Goal: Task Accomplishment & Management: Use online tool/utility

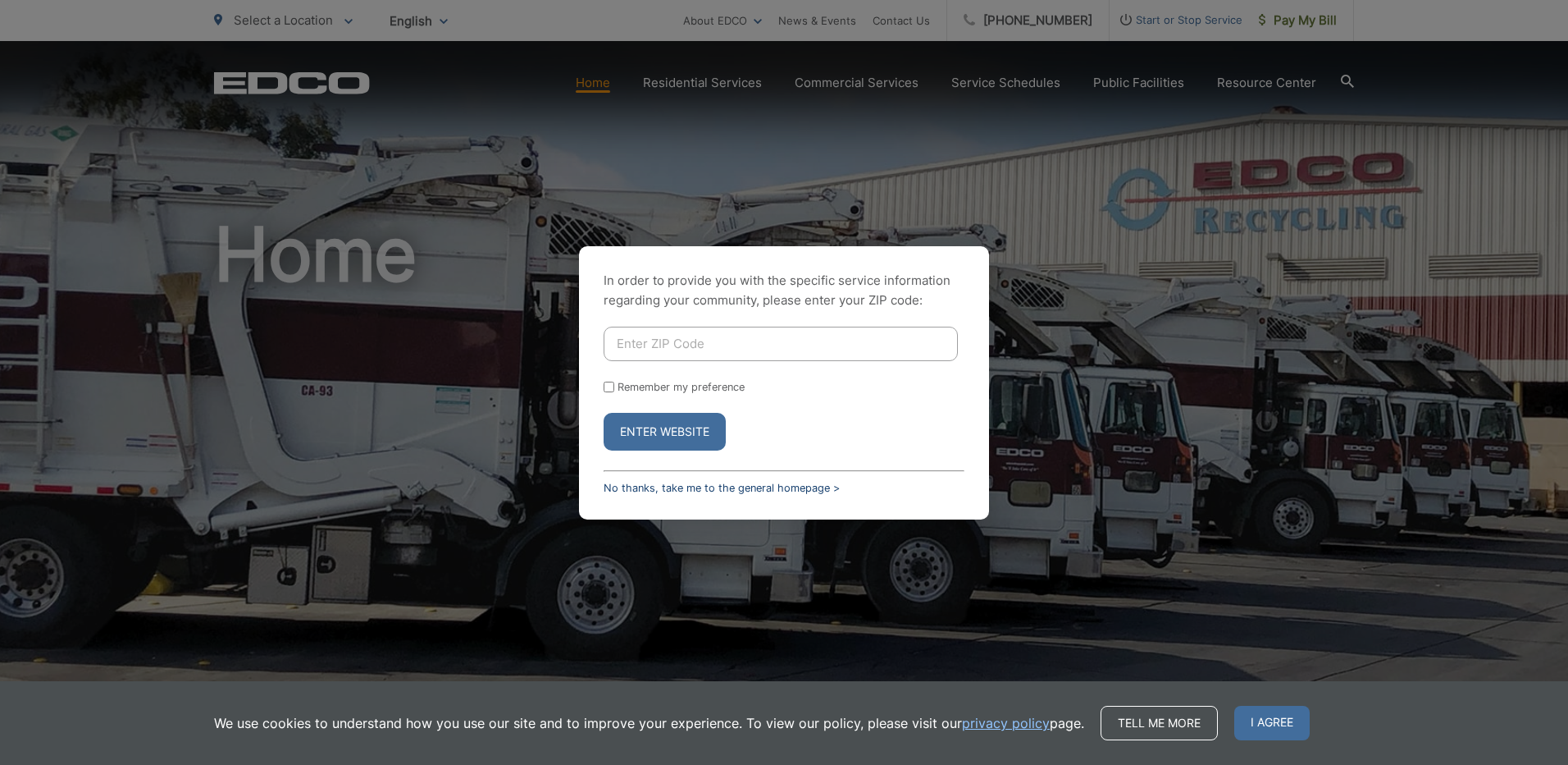
click at [763, 482] on link "No thanks, take me to the general homepage >" at bounding box center [722, 487] width 236 height 12
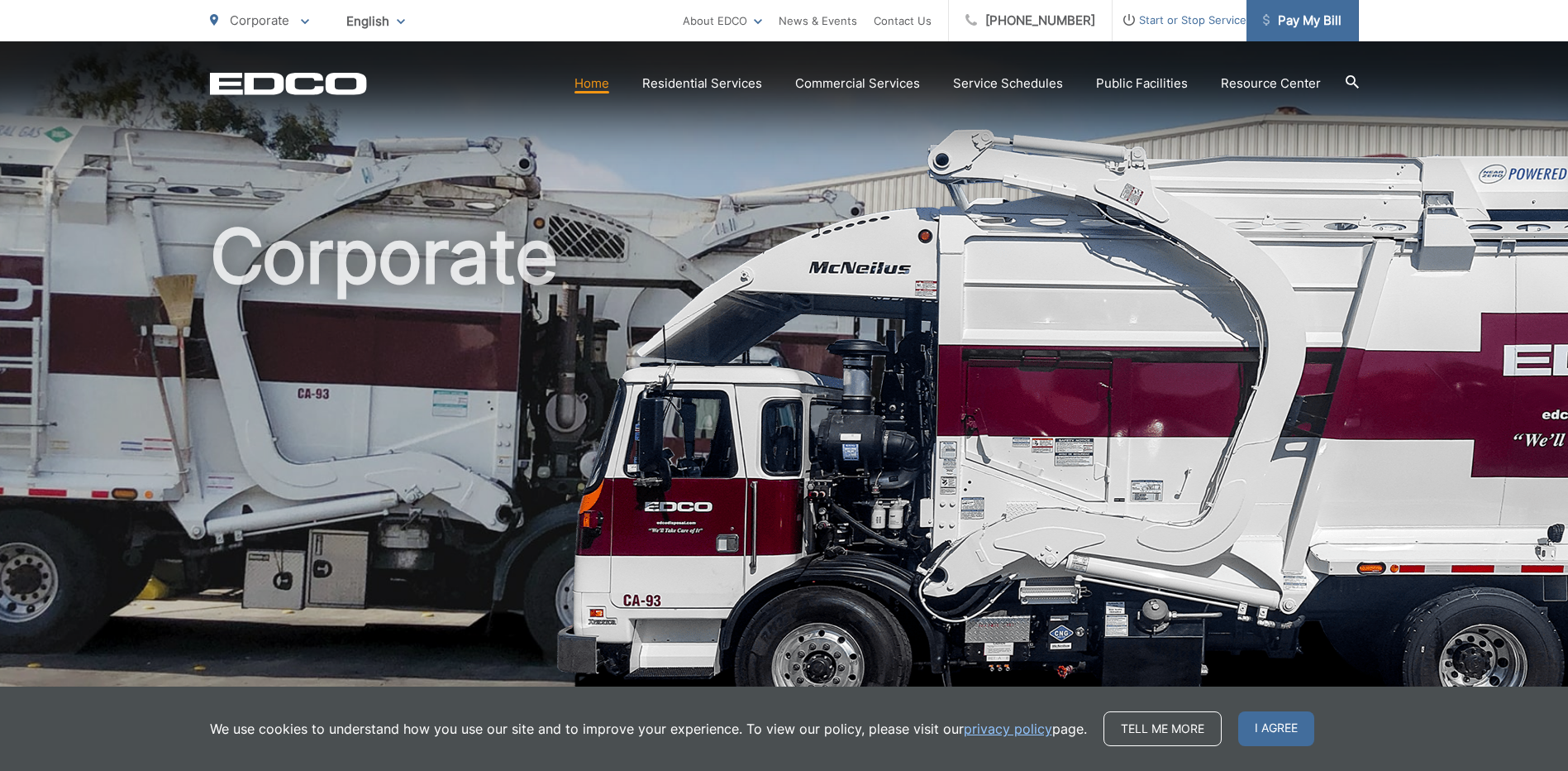
click at [1303, 17] on span "Pay My Bill" at bounding box center [1303, 20] width 78 height 20
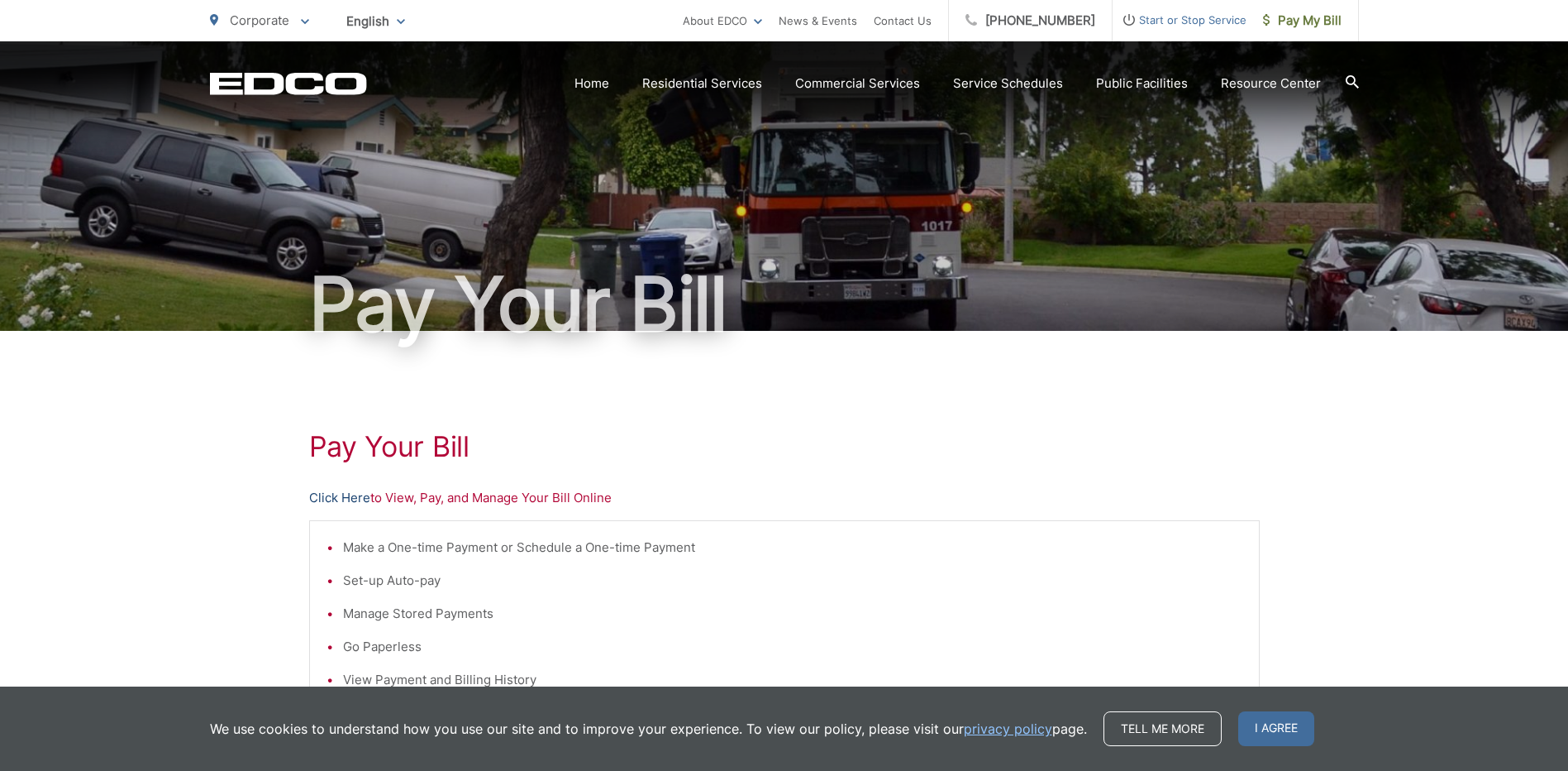
click at [345, 494] on link "Click Here" at bounding box center [340, 497] width 61 height 20
